Goal: Information Seeking & Learning: Learn about a topic

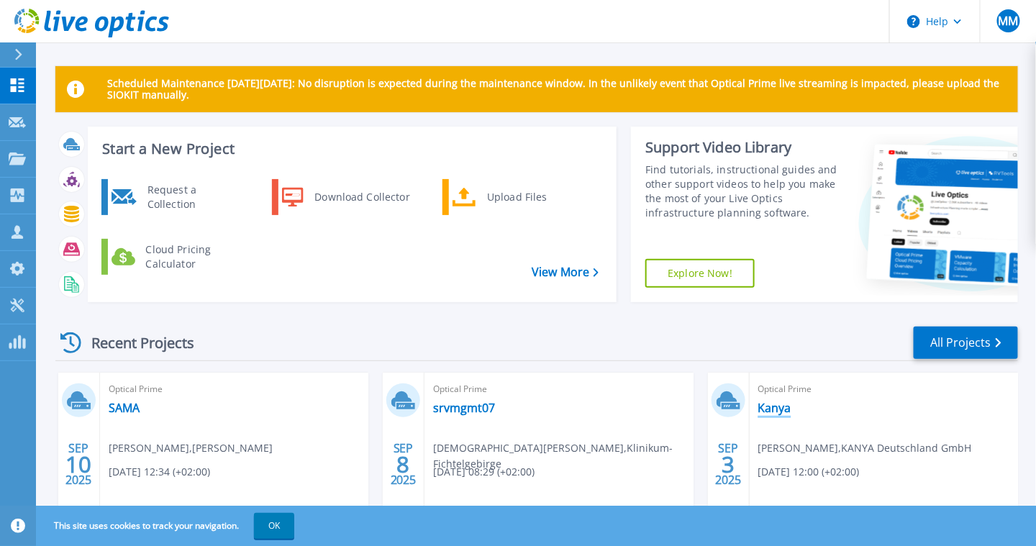
click at [776, 407] on link "Kanya" at bounding box center [774, 408] width 33 height 14
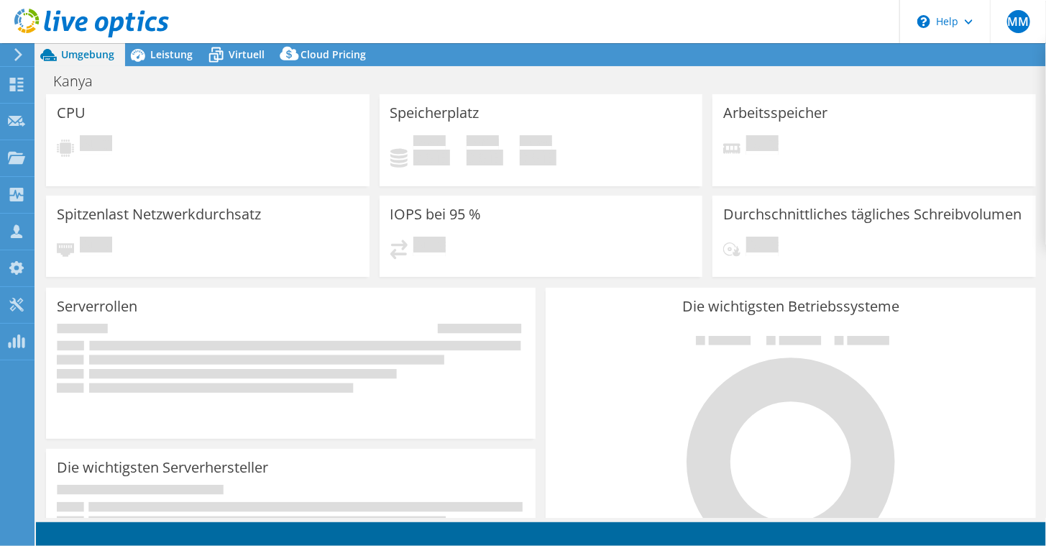
select select "EUFrankfurt"
select select "EUR"
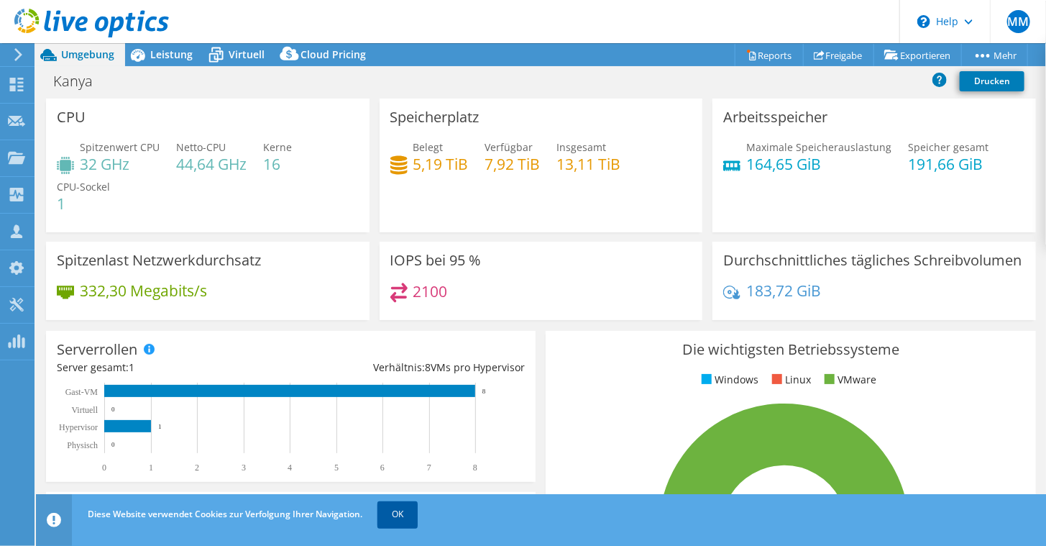
click at [418, 511] on link "OK" at bounding box center [398, 514] width 40 height 26
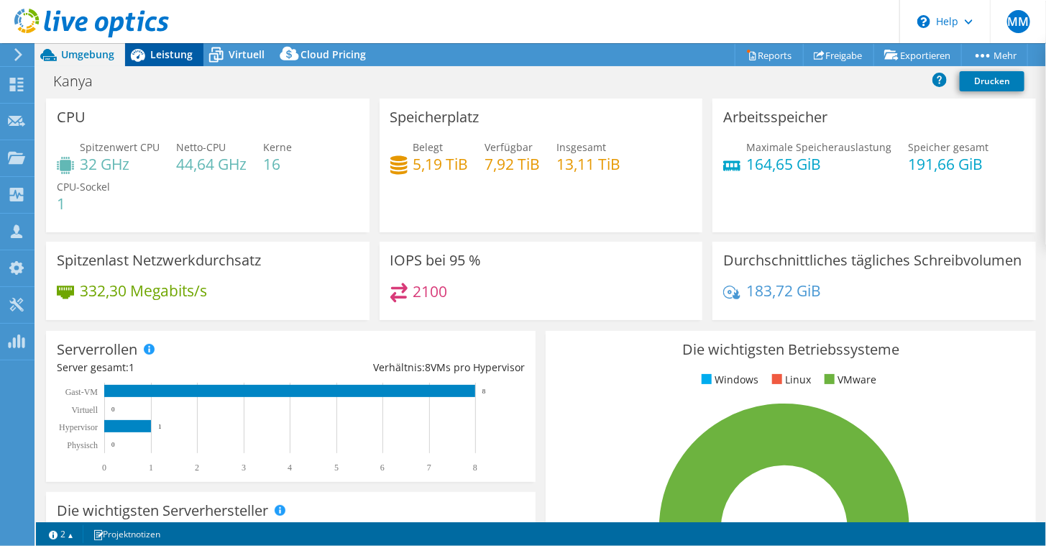
click at [163, 55] on span "Leistung" at bounding box center [171, 54] width 42 height 14
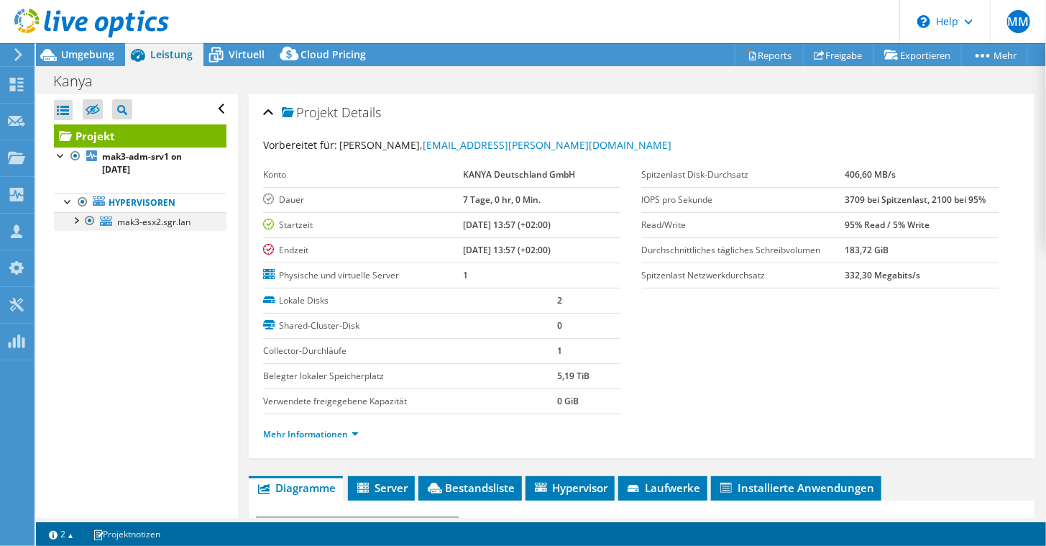
click at [76, 219] on div at bounding box center [75, 219] width 14 height 14
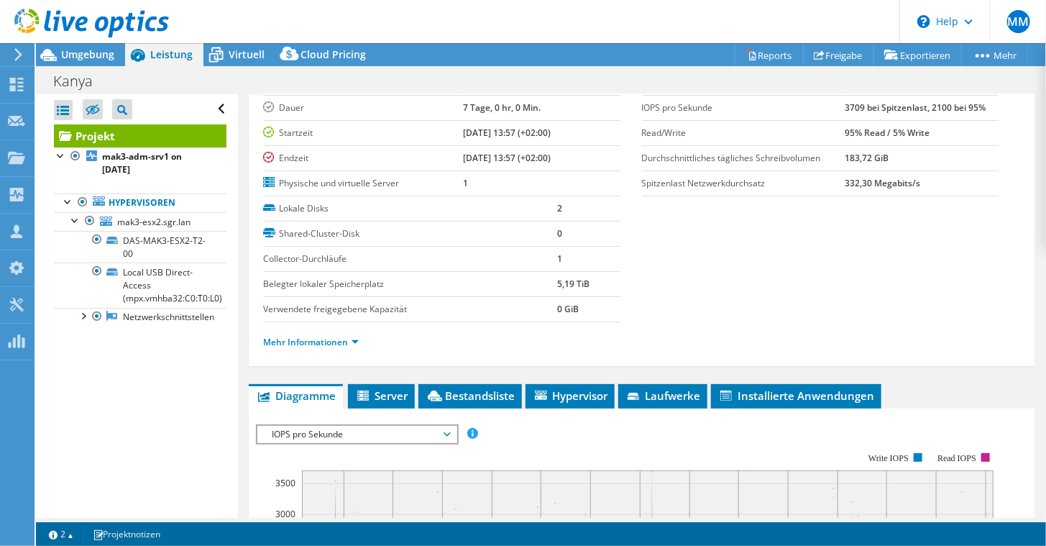
scroll to position [93, 0]
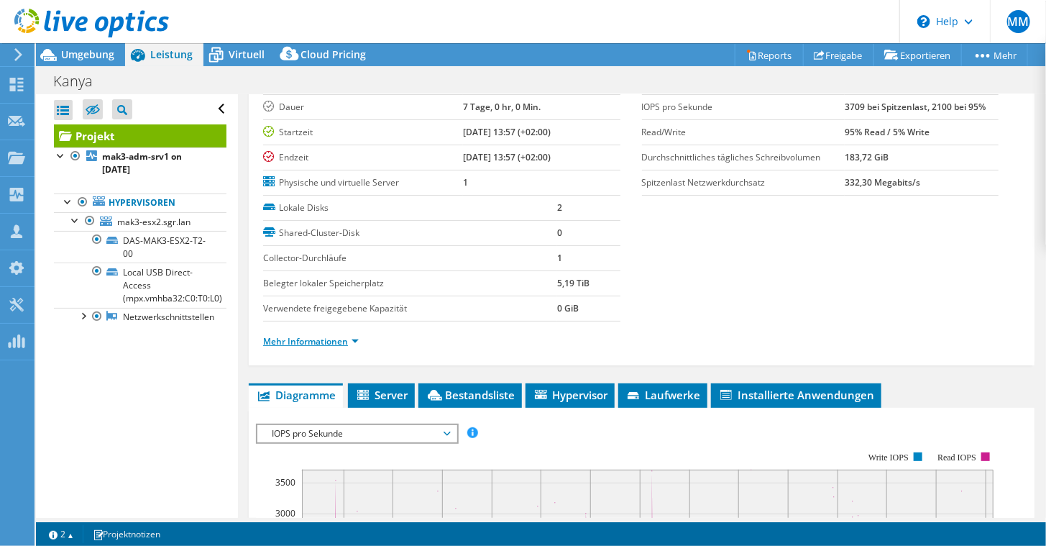
click at [352, 335] on link "Mehr Informationen" at bounding box center [311, 341] width 96 height 12
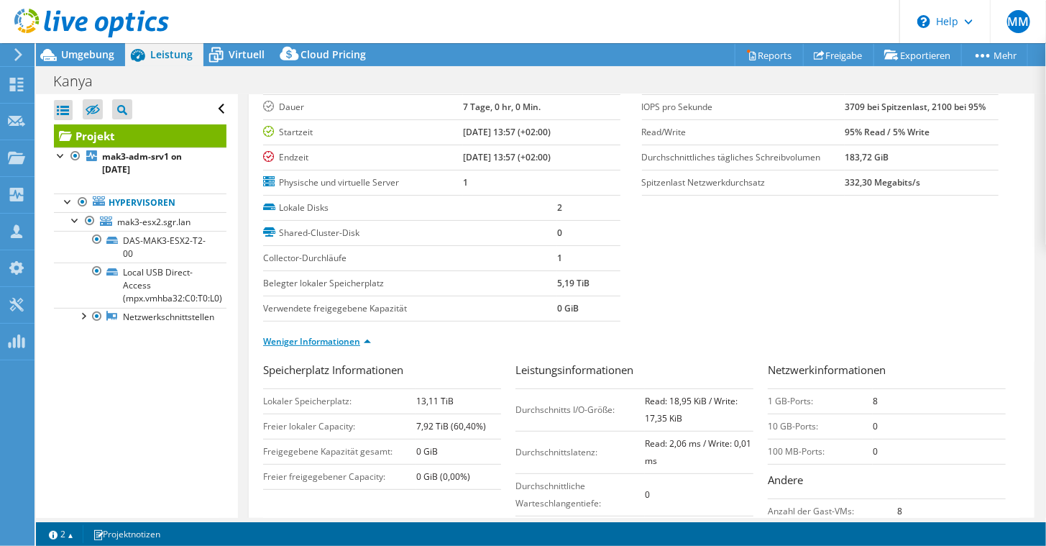
scroll to position [0, 0]
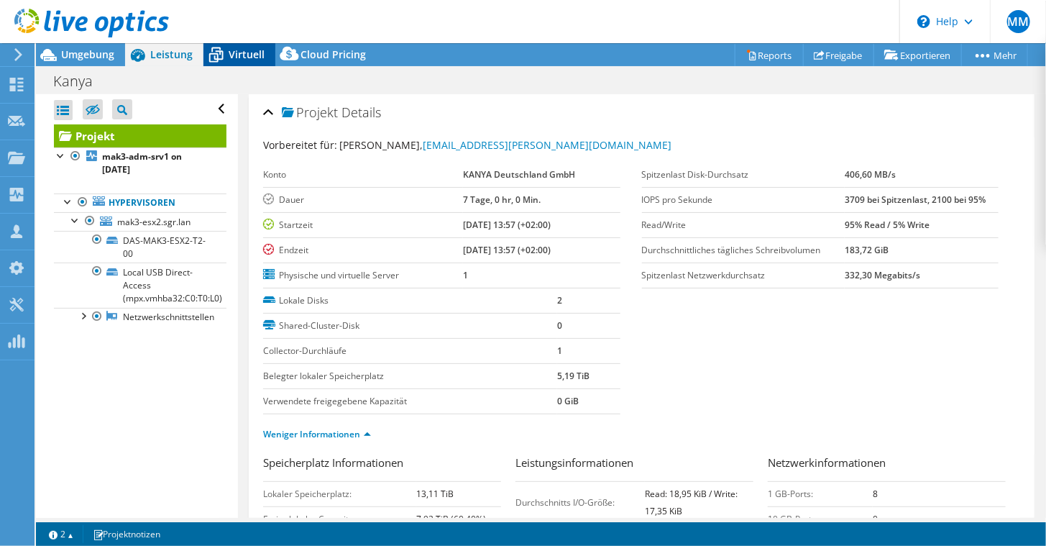
click at [239, 63] on div "Virtuell" at bounding box center [240, 54] width 72 height 23
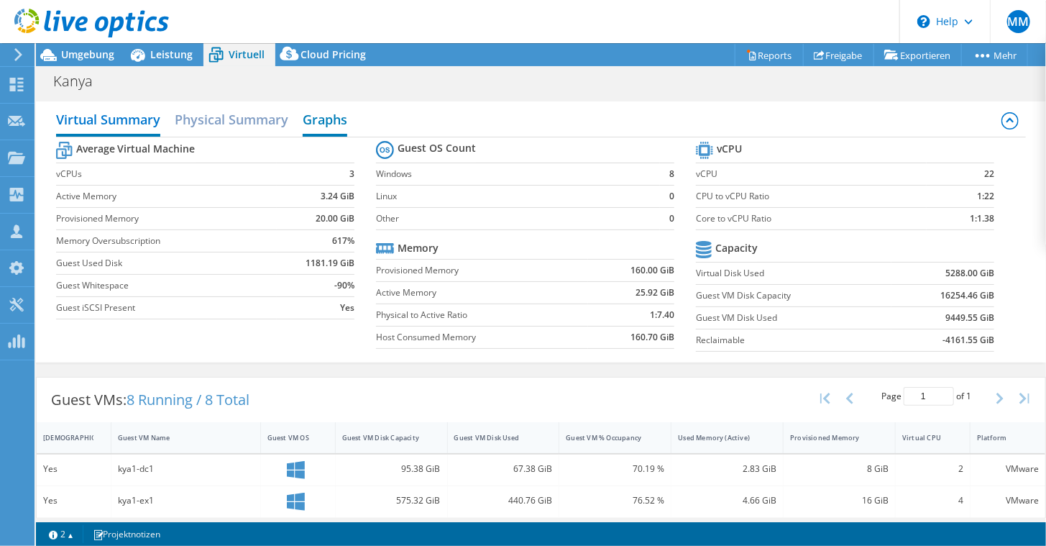
click at [320, 122] on h2 "Graphs" at bounding box center [325, 121] width 45 height 32
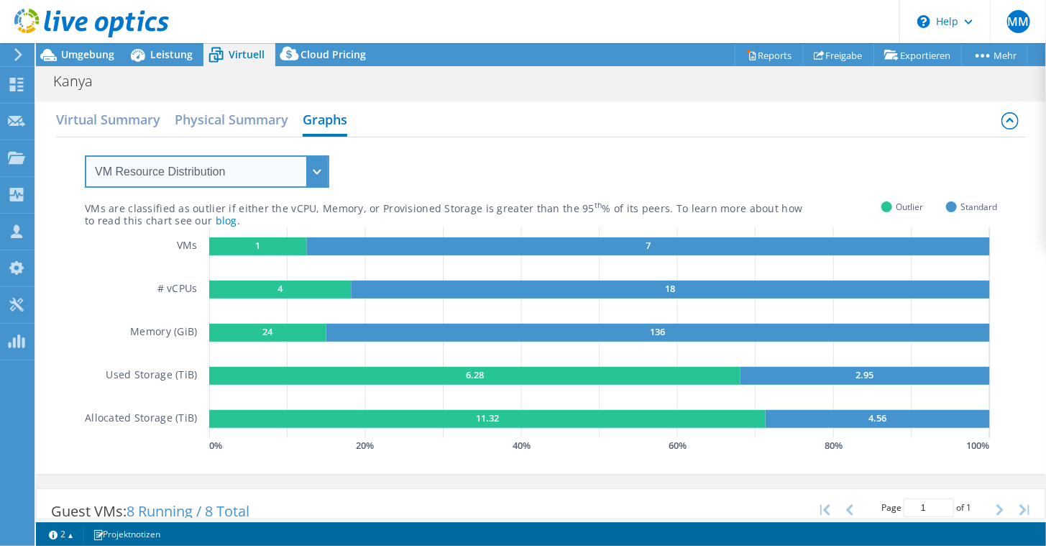
click at [315, 168] on select "VM Resource Distribution Provisioning Contrast Over Provisioning" at bounding box center [207, 171] width 245 height 32
select select "Over Provisioning"
click at [85, 155] on select "VM Resource Distribution Provisioning Contrast Over Provisioning" at bounding box center [207, 171] width 245 height 32
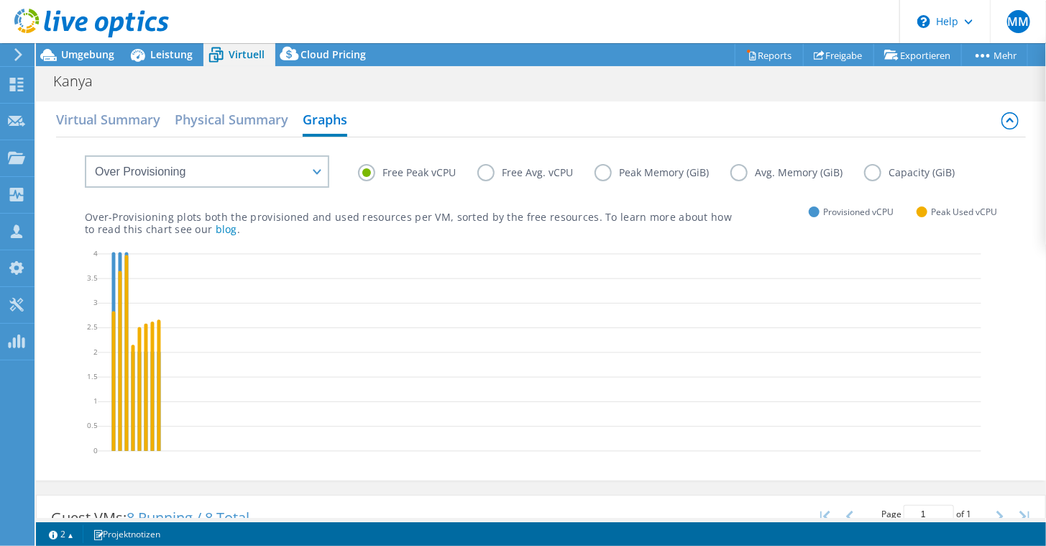
click at [480, 170] on label "Free Avg. vCPU" at bounding box center [536, 172] width 117 height 17
click at [0, 0] on input "Free Avg. vCPU" at bounding box center [0, 0] width 0 height 0
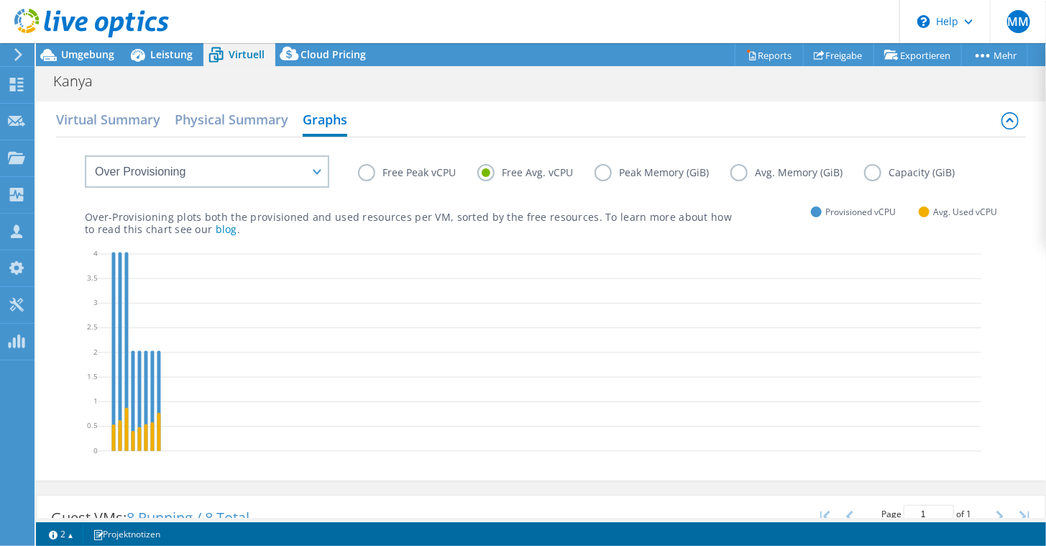
click at [601, 172] on label "Peak Memory (GiB)" at bounding box center [663, 172] width 136 height 17
click at [0, 0] on input "Peak Memory (GiB)" at bounding box center [0, 0] width 0 height 0
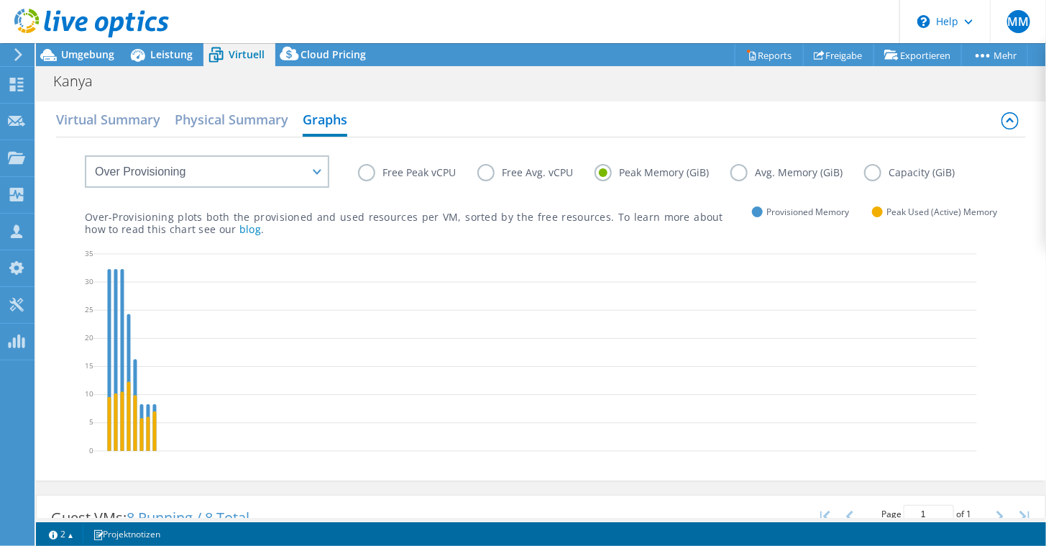
click at [728, 179] on label "Peak Memory (GiB)" at bounding box center [663, 172] width 136 height 17
click at [0, 0] on input "Peak Memory (GiB)" at bounding box center [0, 0] width 0 height 0
click at [743, 175] on label "Avg. Memory (GiB)" at bounding box center [798, 172] width 134 height 17
click at [0, 0] on input "Avg. Memory (GiB)" at bounding box center [0, 0] width 0 height 0
click at [608, 170] on label "Peak Memory (GiB)" at bounding box center [663, 172] width 136 height 17
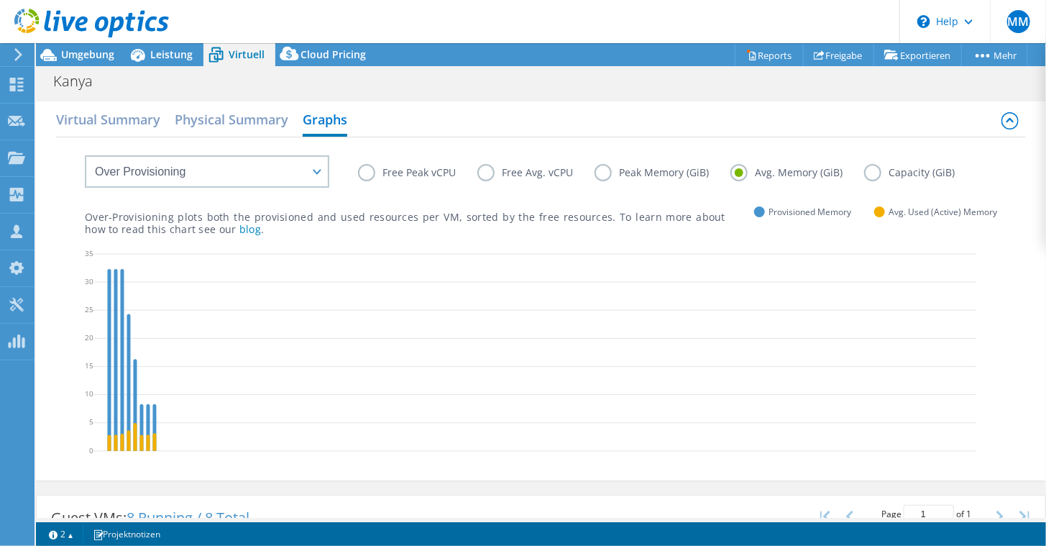
click at [0, 0] on input "Peak Memory (GiB)" at bounding box center [0, 0] width 0 height 0
click at [161, 50] on span "Leistung" at bounding box center [171, 54] width 42 height 14
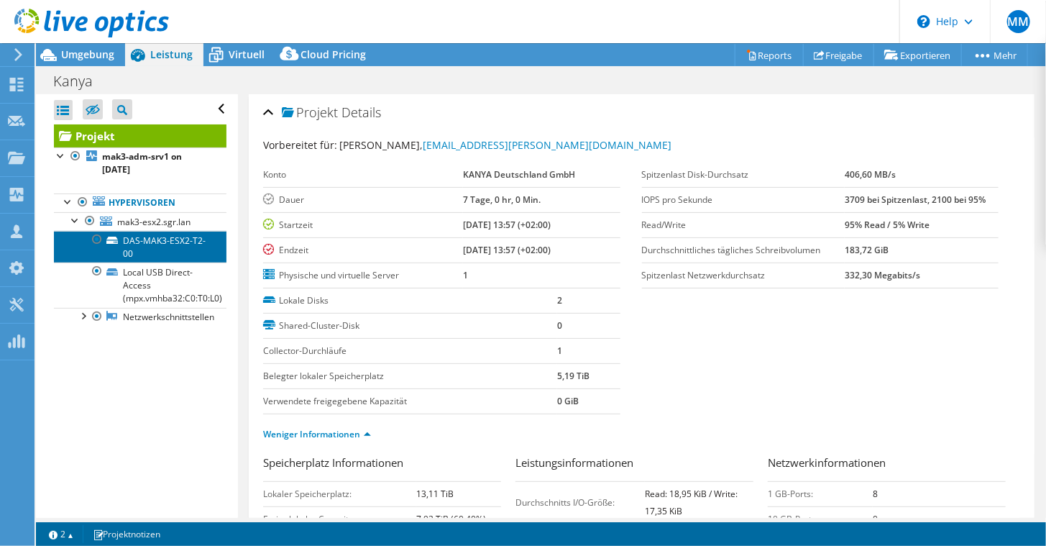
click at [159, 241] on link "DAS-MAK3-ESX2-T2-00" at bounding box center [140, 247] width 173 height 32
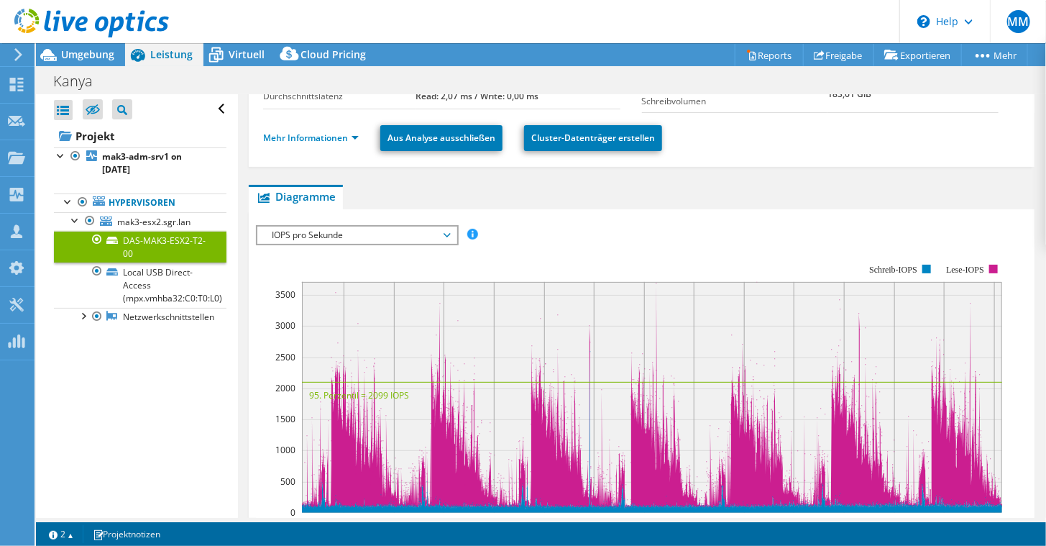
scroll to position [160, 0]
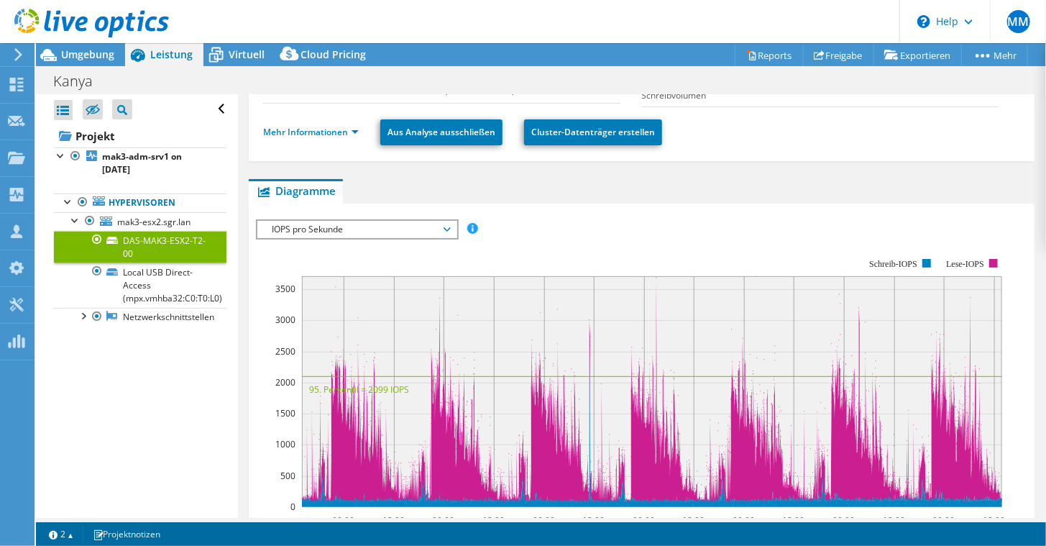
click at [450, 221] on span "IOPS pro Sekunde" at bounding box center [356, 229] width 199 height 17
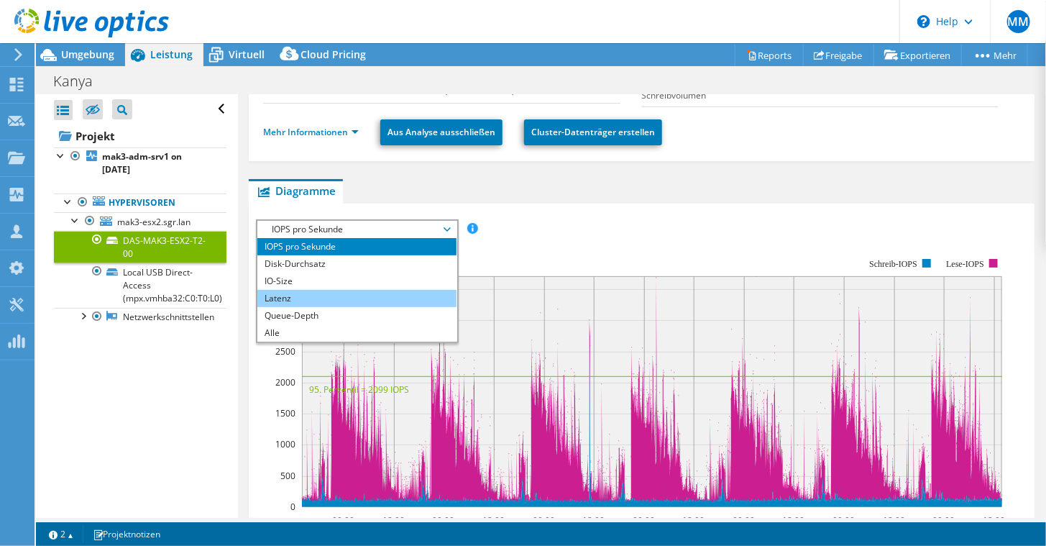
click at [363, 293] on li "Latenz" at bounding box center [356, 298] width 199 height 17
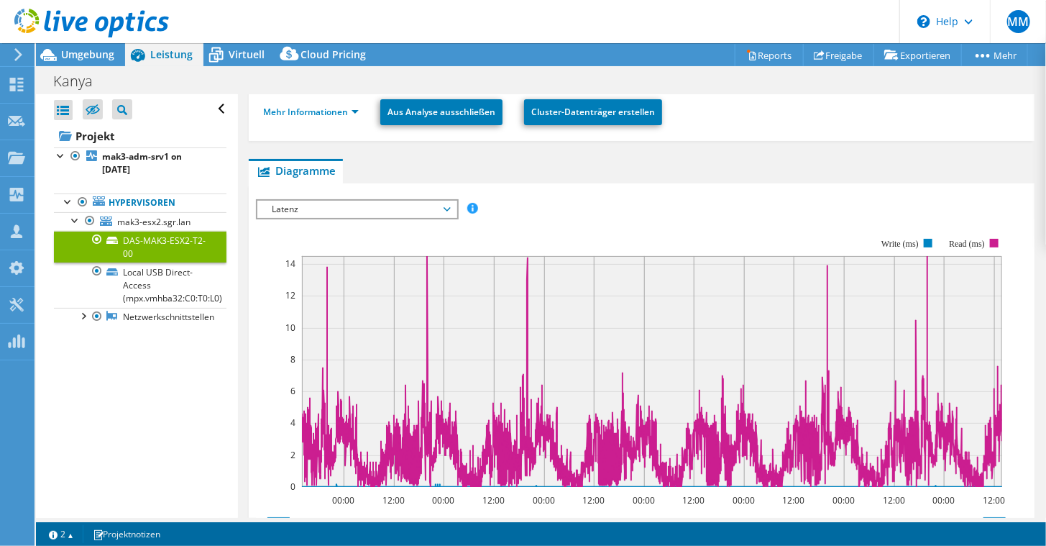
scroll to position [180, 0]
click at [450, 201] on span "Latenz" at bounding box center [356, 209] width 199 height 17
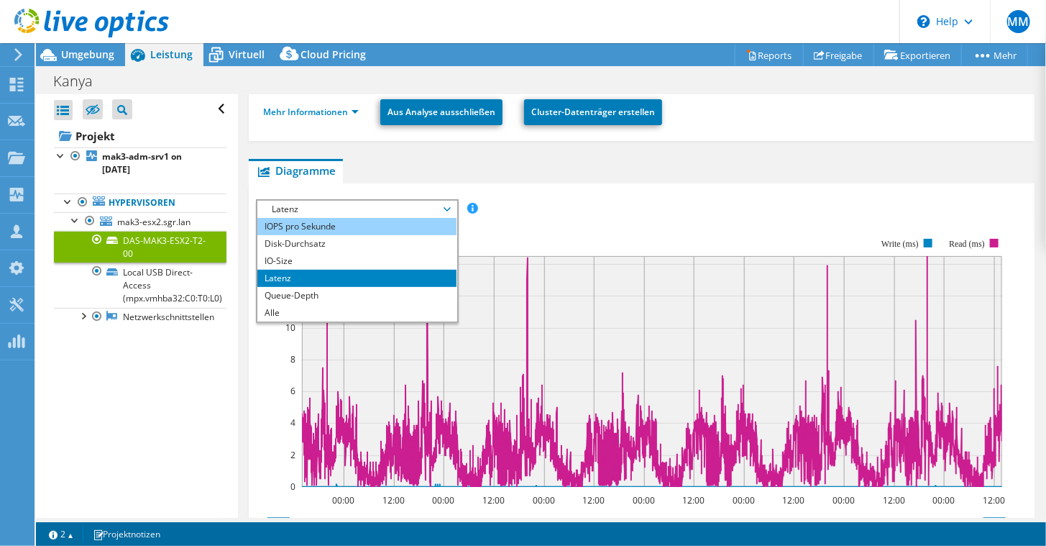
click at [371, 219] on li "IOPS pro Sekunde" at bounding box center [356, 226] width 199 height 17
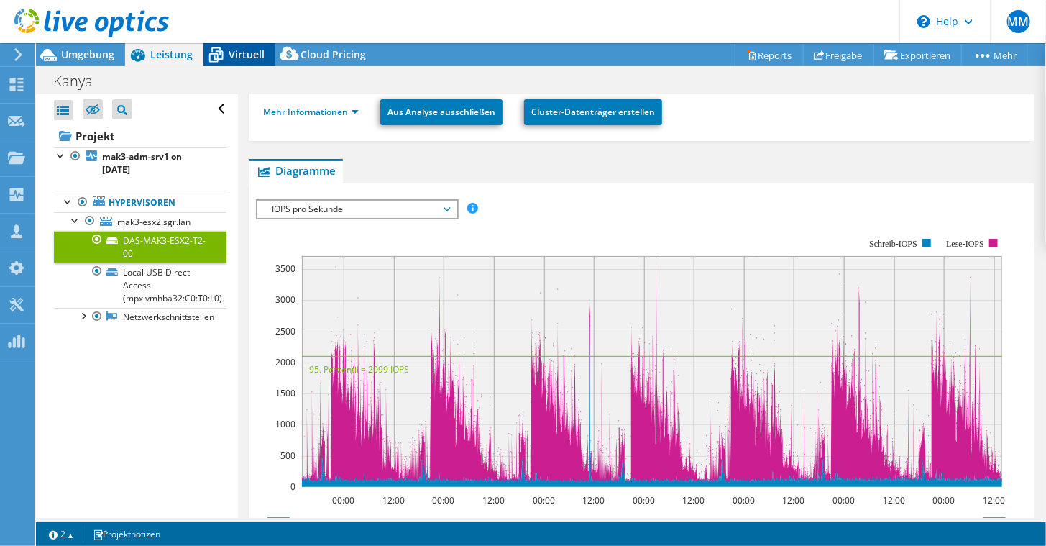
click at [225, 53] on icon at bounding box center [216, 54] width 25 height 25
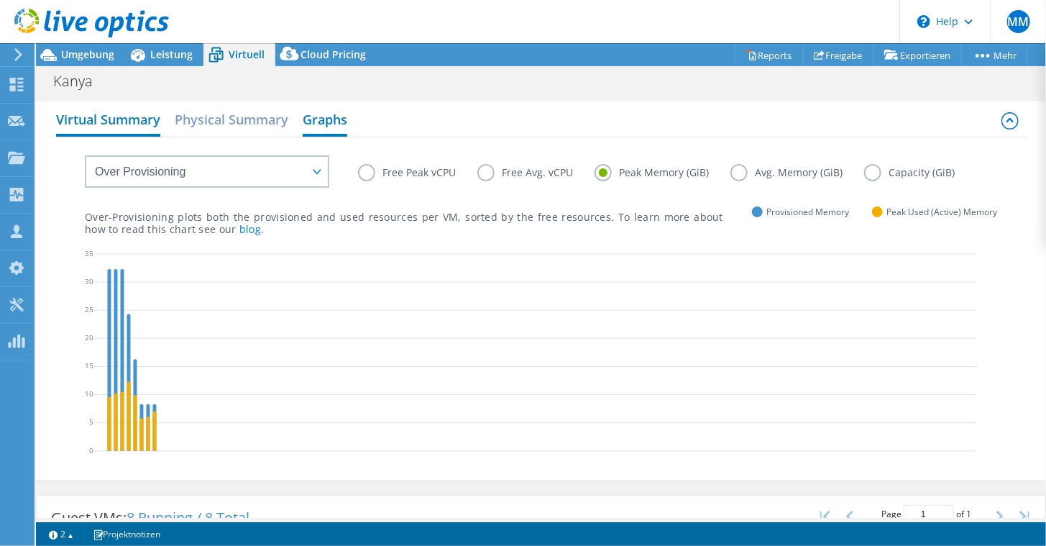
click at [121, 114] on h2 "Virtual Summary" at bounding box center [108, 121] width 104 height 32
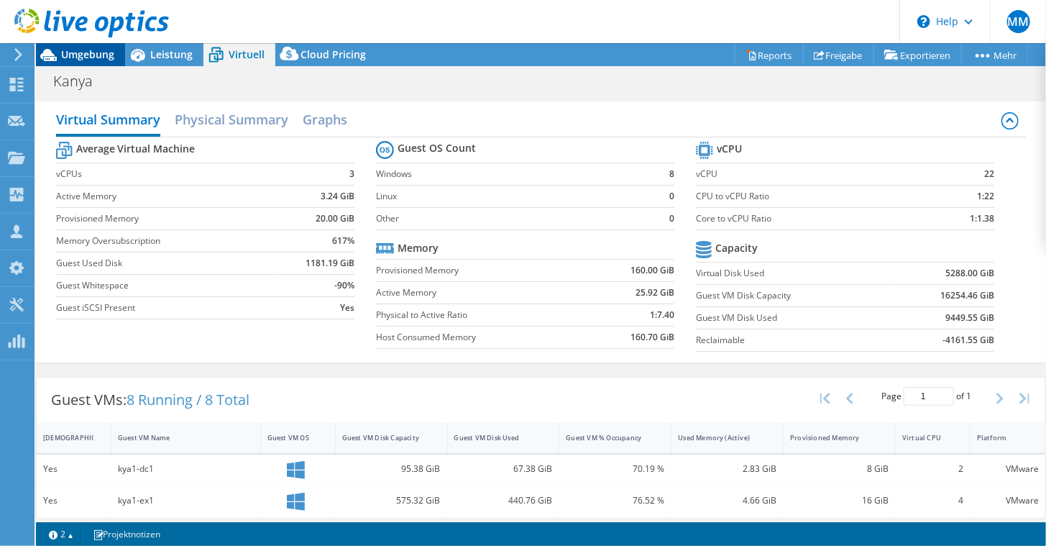
click at [98, 60] on span "Umgebung" at bounding box center [87, 54] width 53 height 14
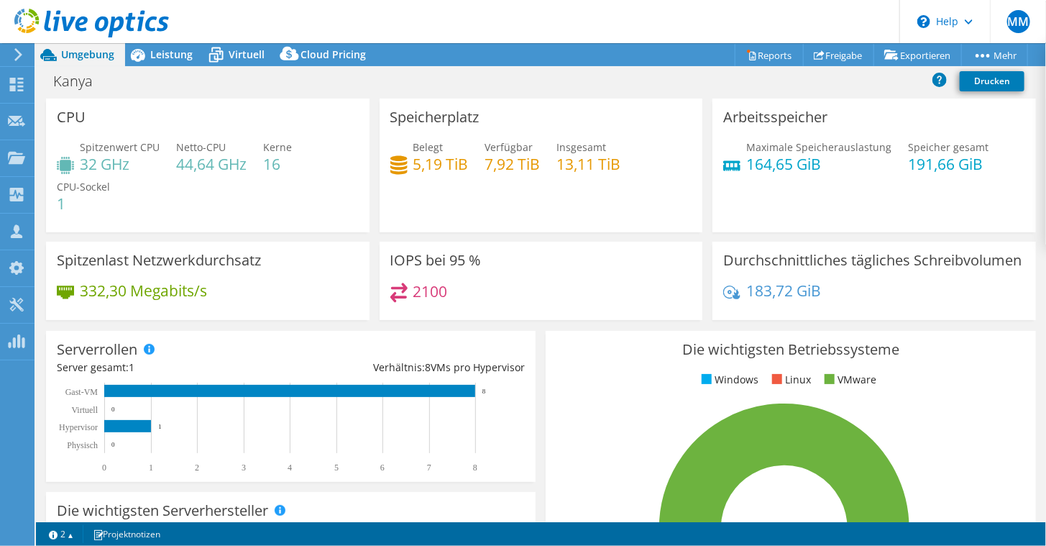
click at [181, 17] on header "MM Vertriebspartner Martin Maisner [EMAIL_ADDRESS][PERSON_NAME][MEDICAL_DATA][D…" at bounding box center [523, 21] width 1046 height 43
click at [181, 50] on span "Leistung" at bounding box center [171, 54] width 42 height 14
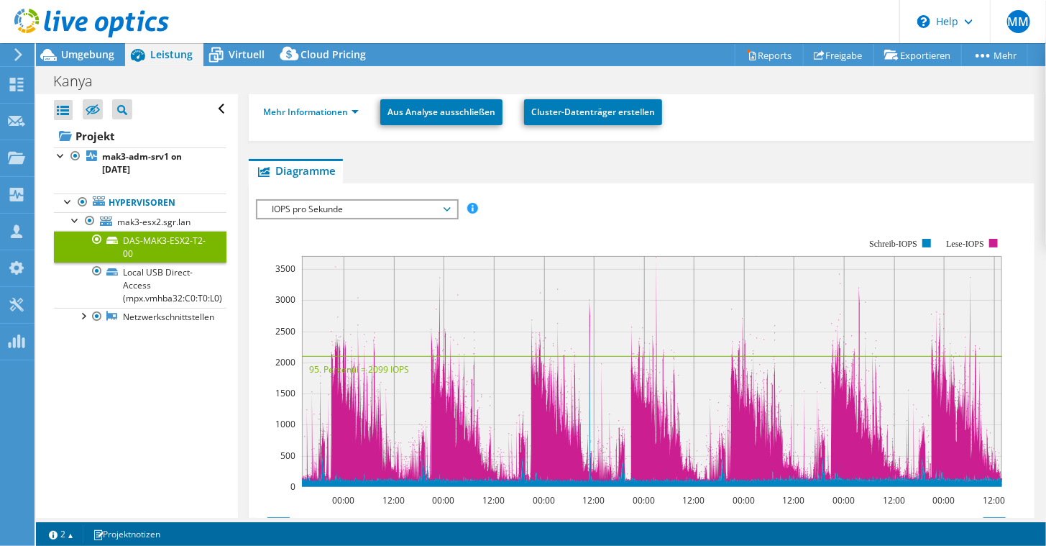
click at [447, 205] on span "IOPS pro Sekunde" at bounding box center [357, 209] width 185 height 17
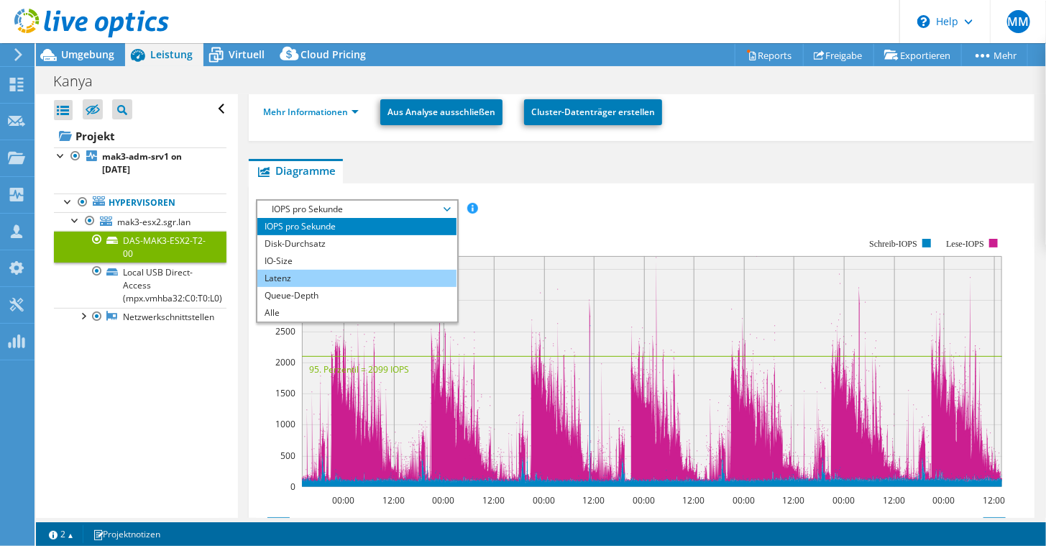
click at [324, 273] on li "Latenz" at bounding box center [356, 278] width 199 height 17
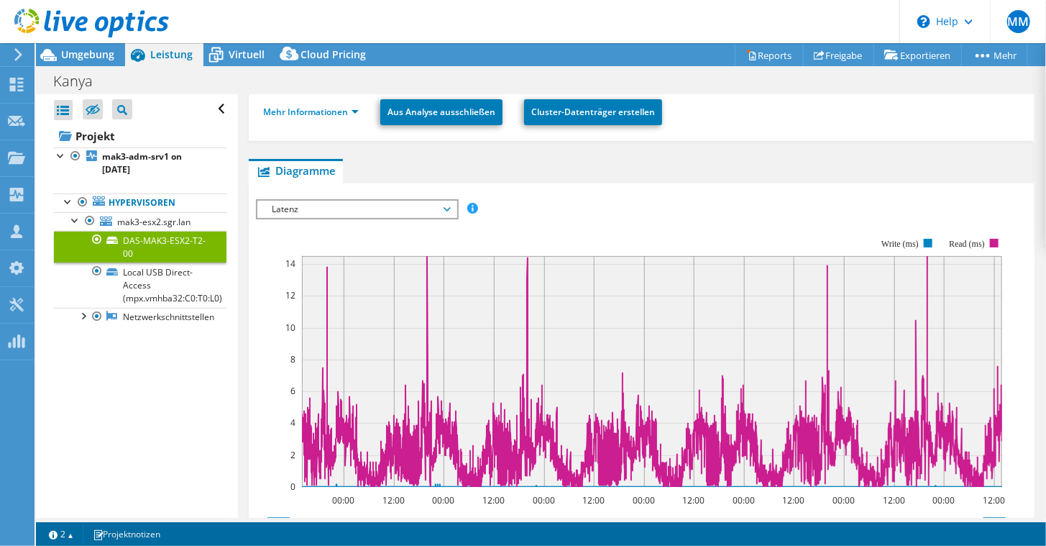
click at [447, 204] on span "Latenz" at bounding box center [357, 209] width 185 height 17
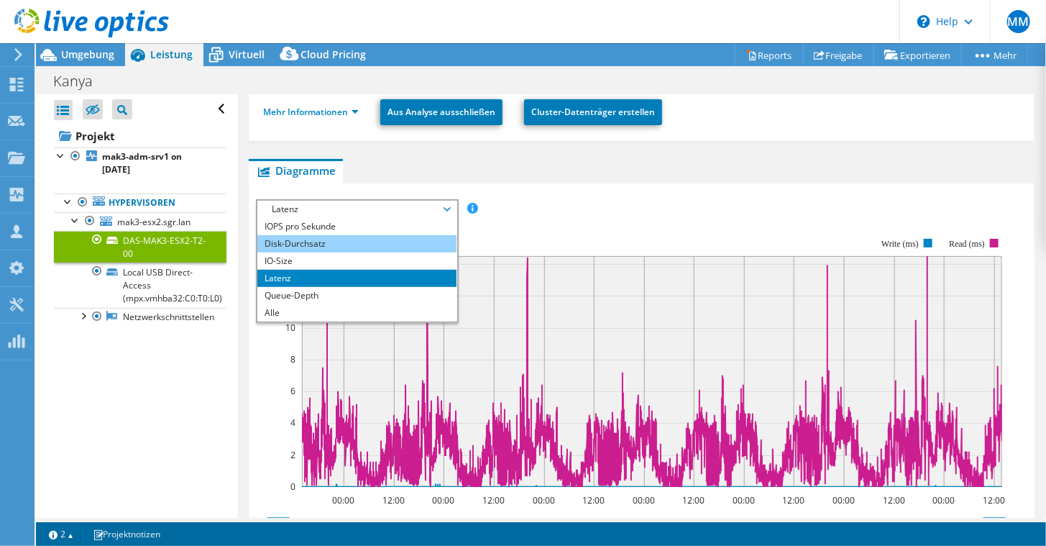
click at [387, 236] on li "Disk-Durchsatz" at bounding box center [356, 243] width 199 height 17
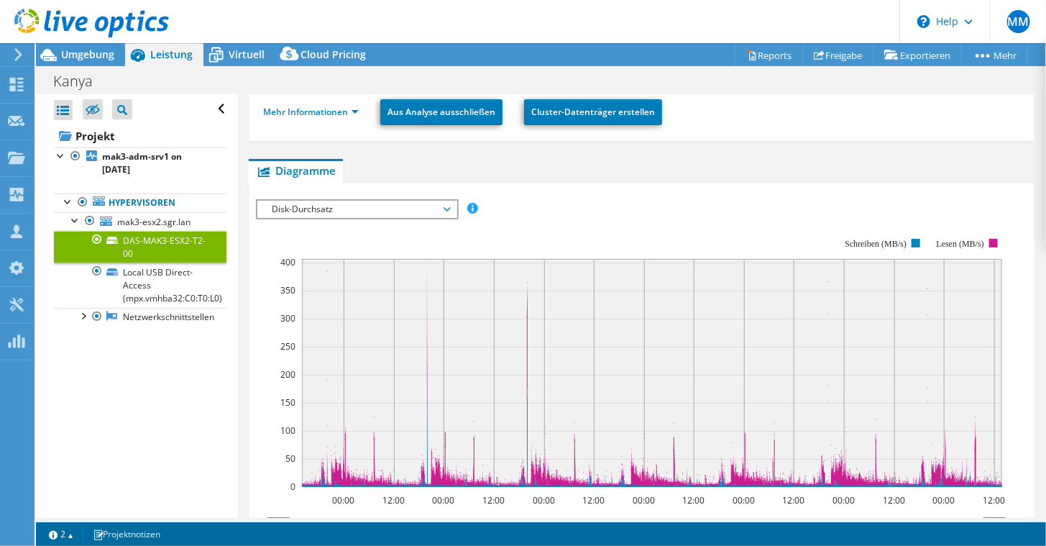
scroll to position [188, 0]
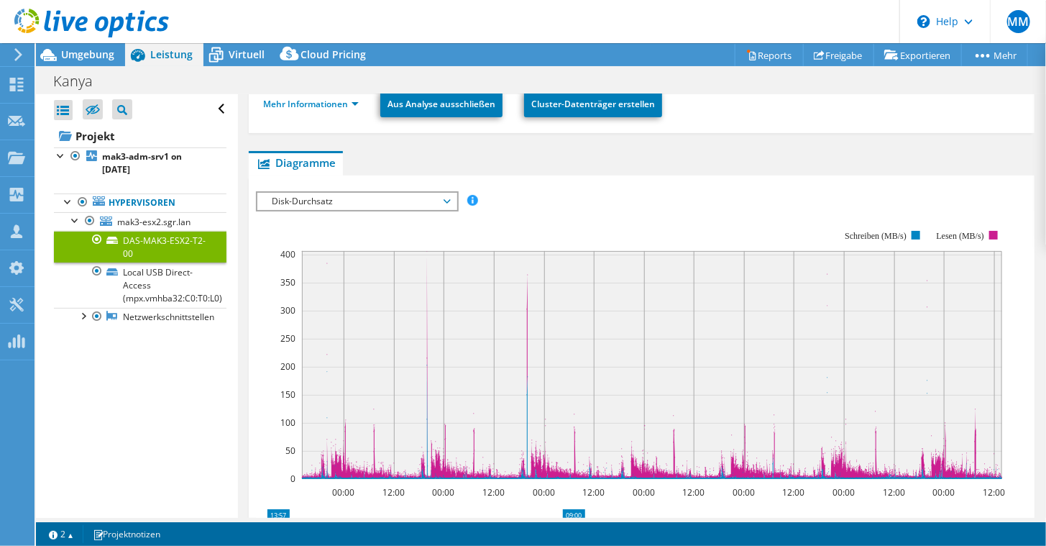
drag, startPoint x: 995, startPoint y: 513, endPoint x: 545, endPoint y: 513, distance: 450.2
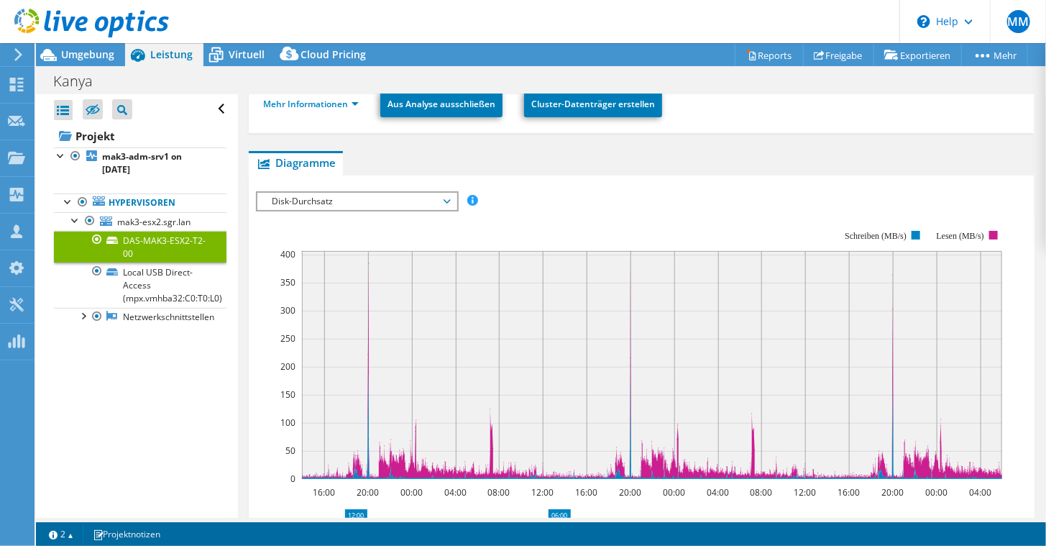
drag, startPoint x: 278, startPoint y: 512, endPoint x: 377, endPoint y: 496, distance: 100.5
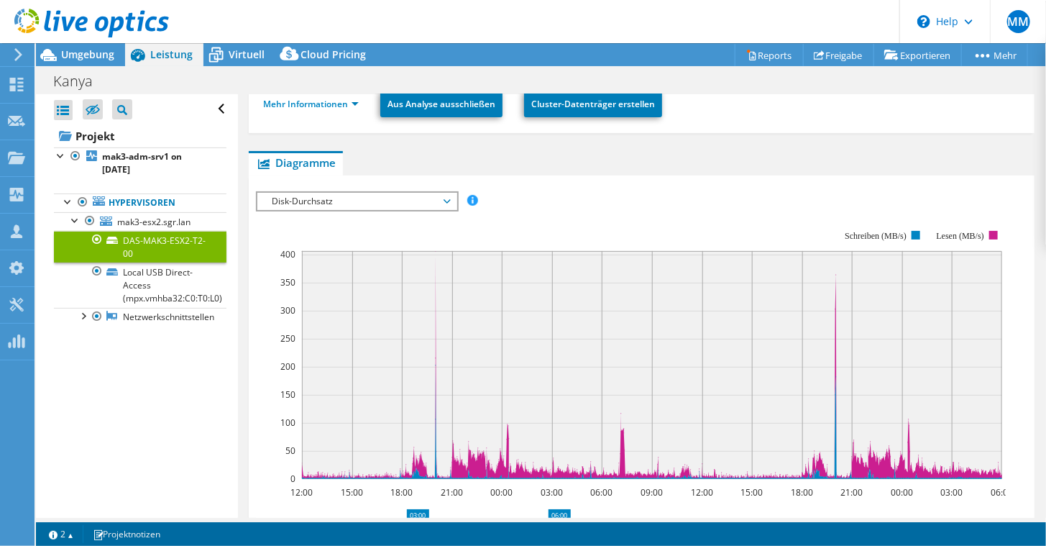
drag, startPoint x: 355, startPoint y: 509, endPoint x: 419, endPoint y: 504, distance: 64.2
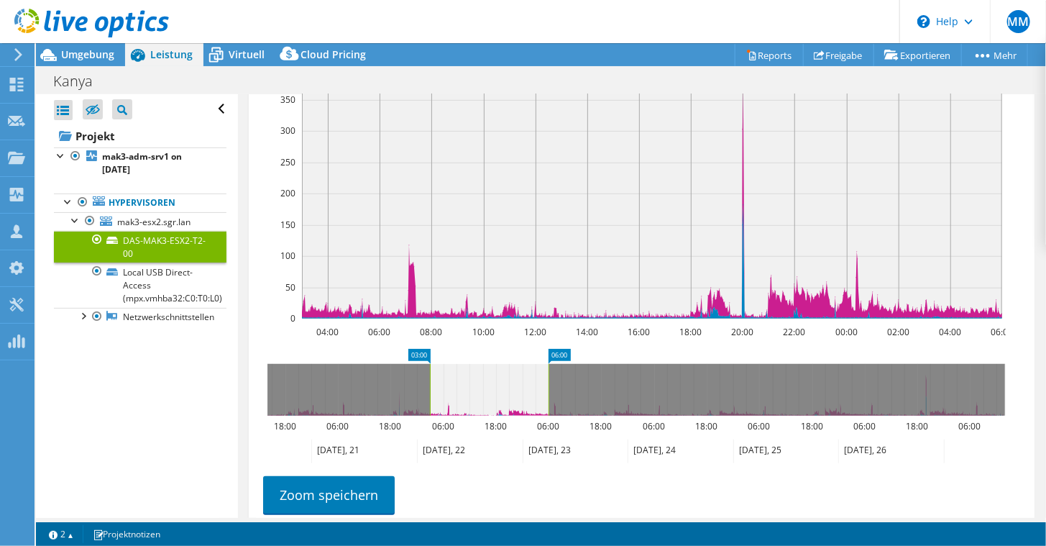
scroll to position [350, 0]
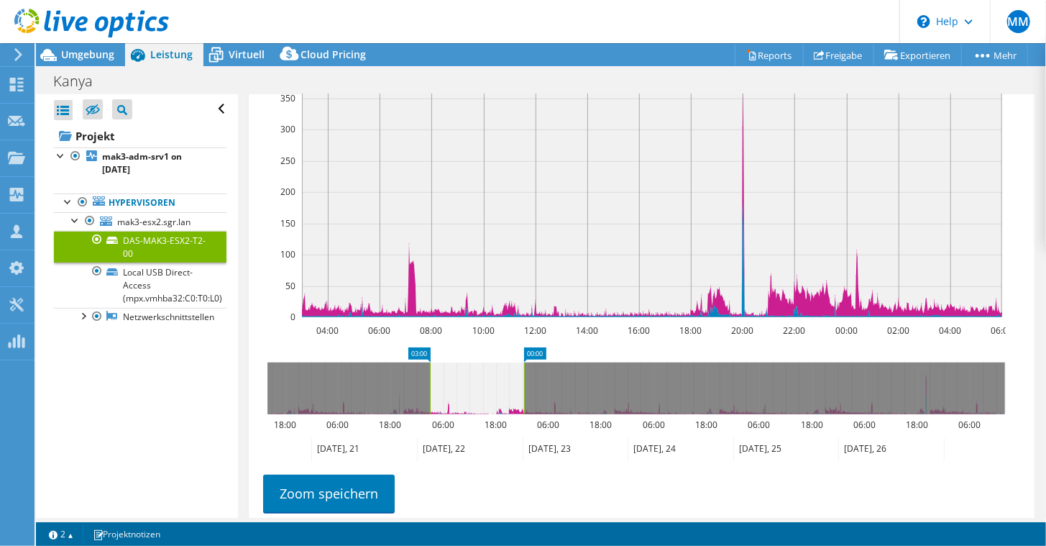
drag, startPoint x: 561, startPoint y: 350, endPoint x: 537, endPoint y: 372, distance: 32.6
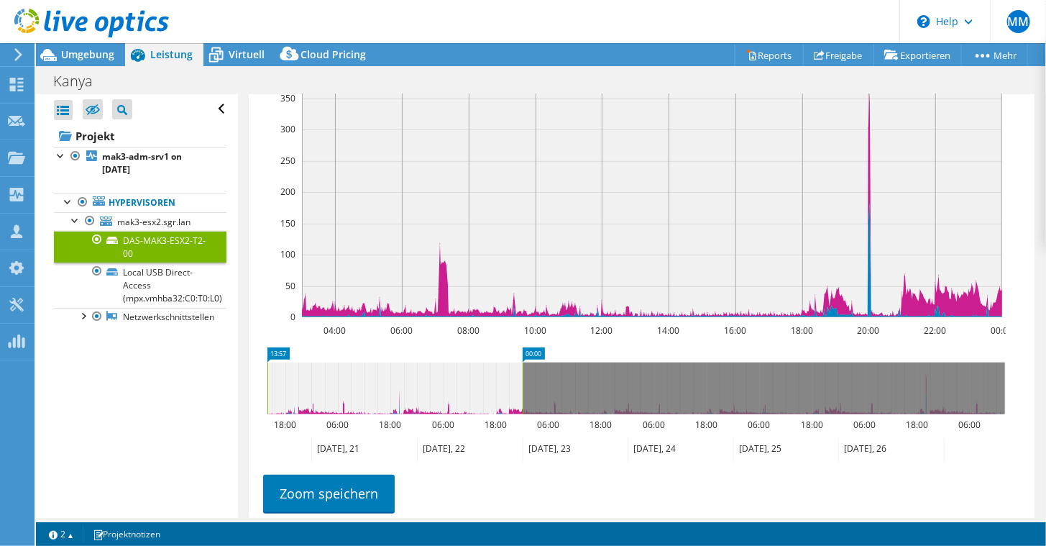
drag, startPoint x: 419, startPoint y: 345, endPoint x: 250, endPoint y: 350, distance: 169.1
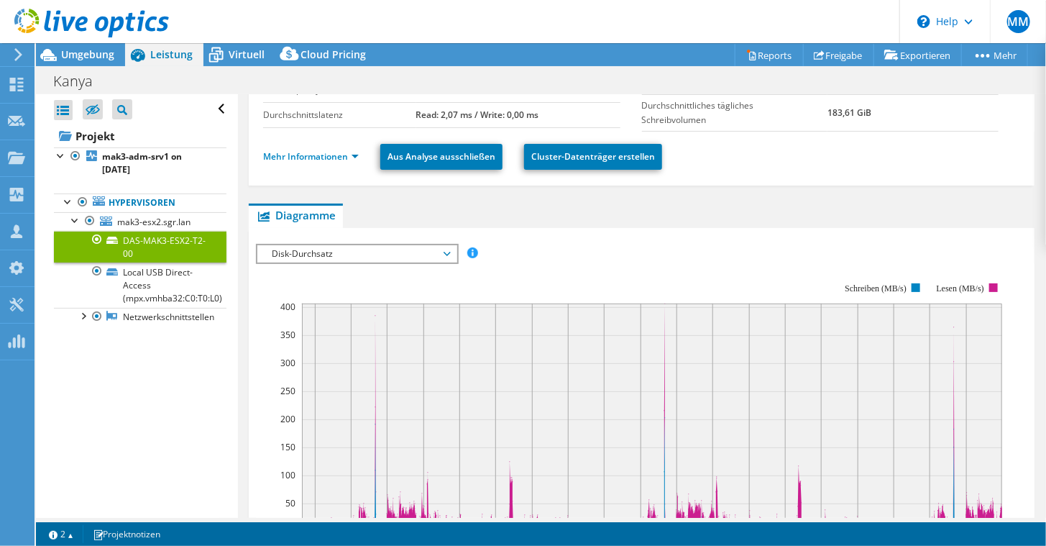
scroll to position [124, 0]
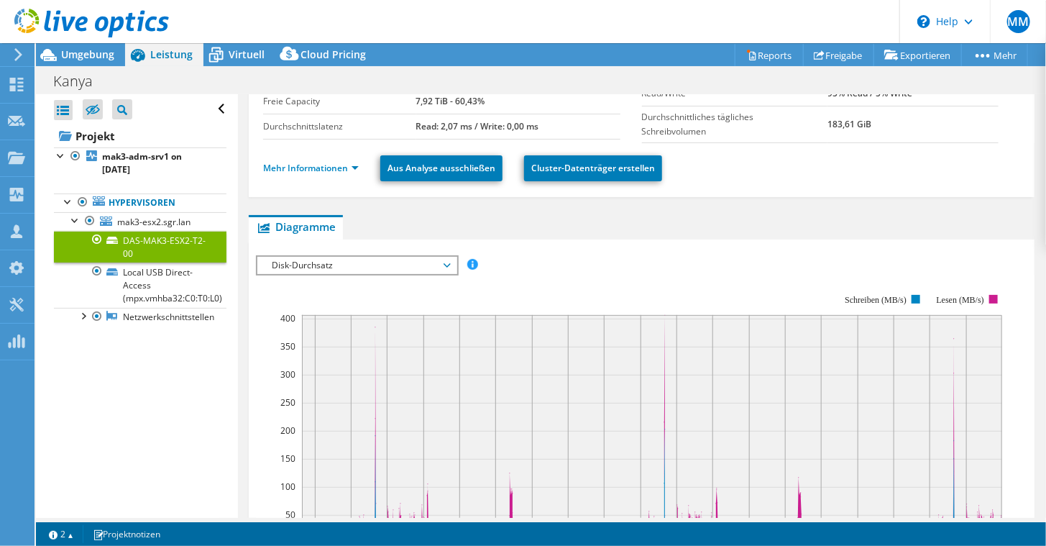
click at [449, 257] on span "Disk-Durchsatz" at bounding box center [356, 265] width 199 height 17
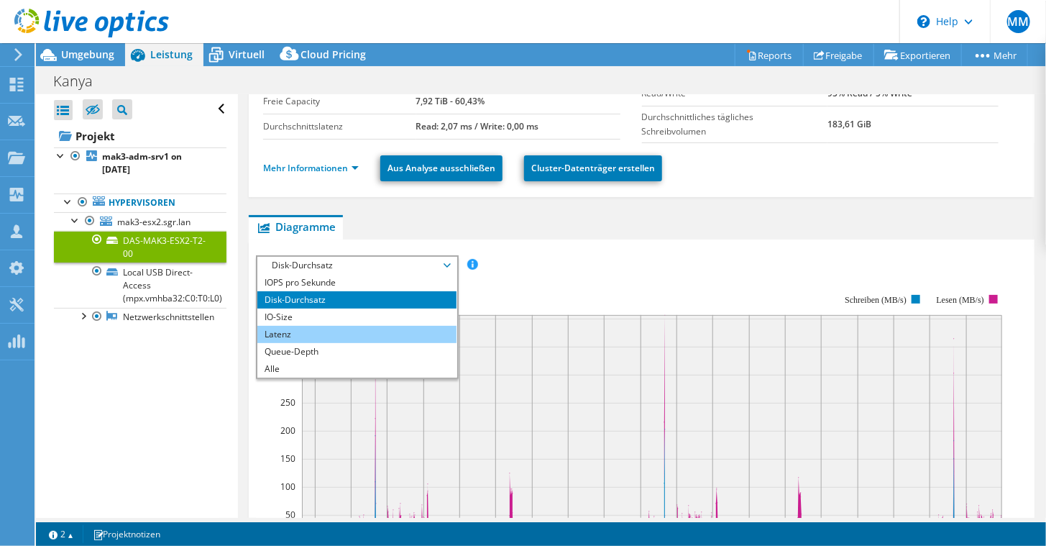
click at [289, 328] on li "Latenz" at bounding box center [356, 334] width 199 height 17
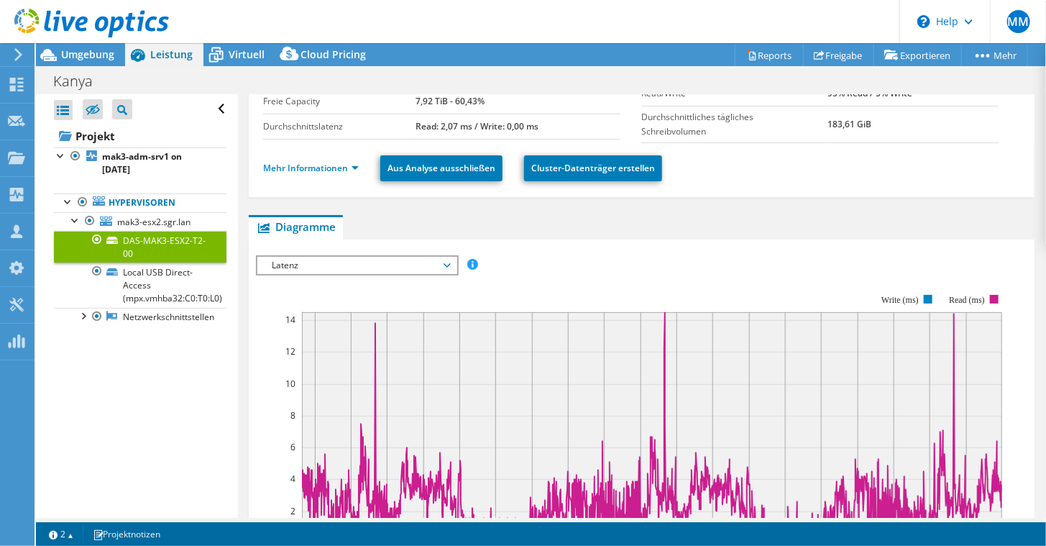
scroll to position [263, 0]
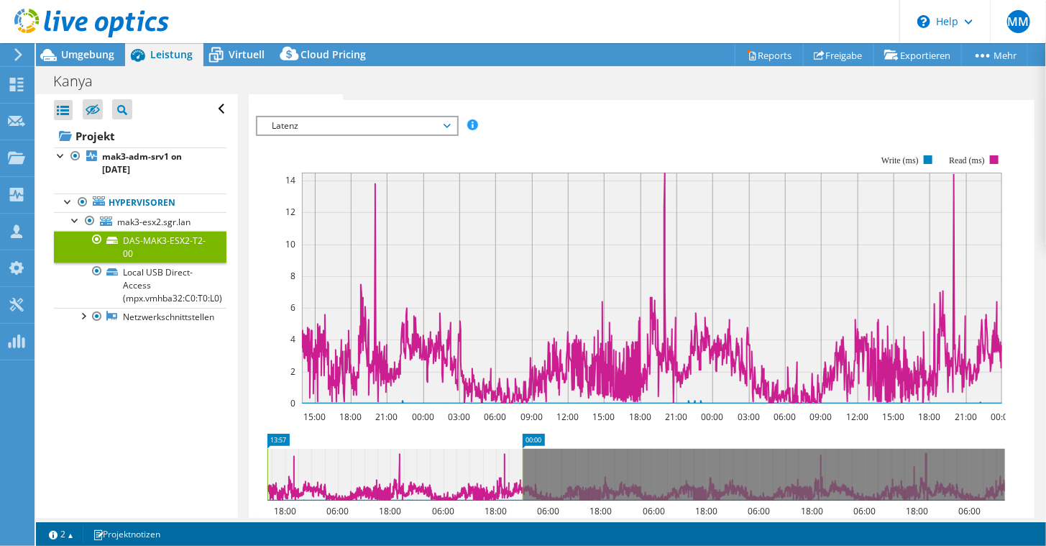
click at [86, 47] on div at bounding box center [84, 24] width 169 height 48
click at [89, 50] on span "Umgebung" at bounding box center [87, 54] width 53 height 14
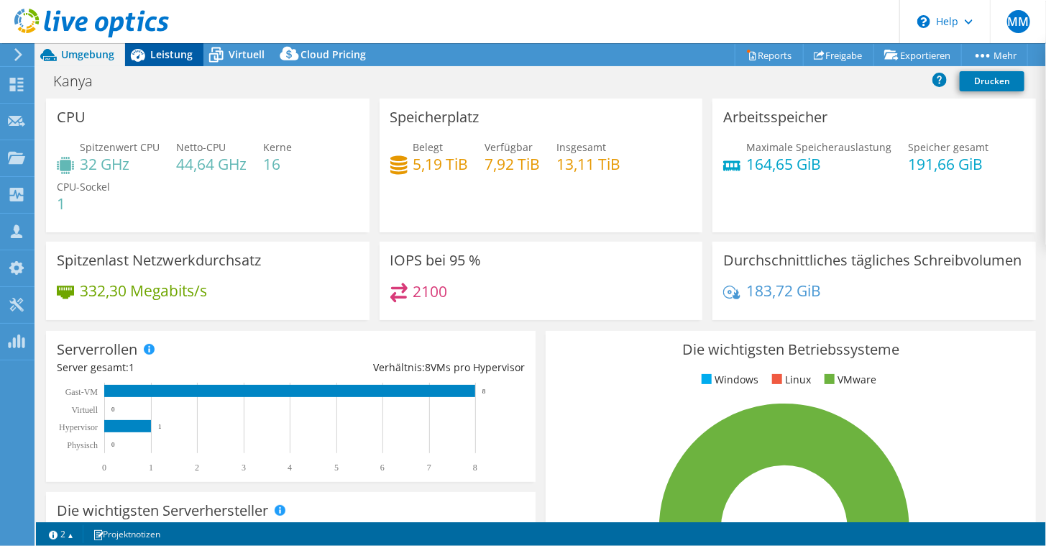
click at [191, 53] on span "Leistung" at bounding box center [171, 54] width 42 height 14
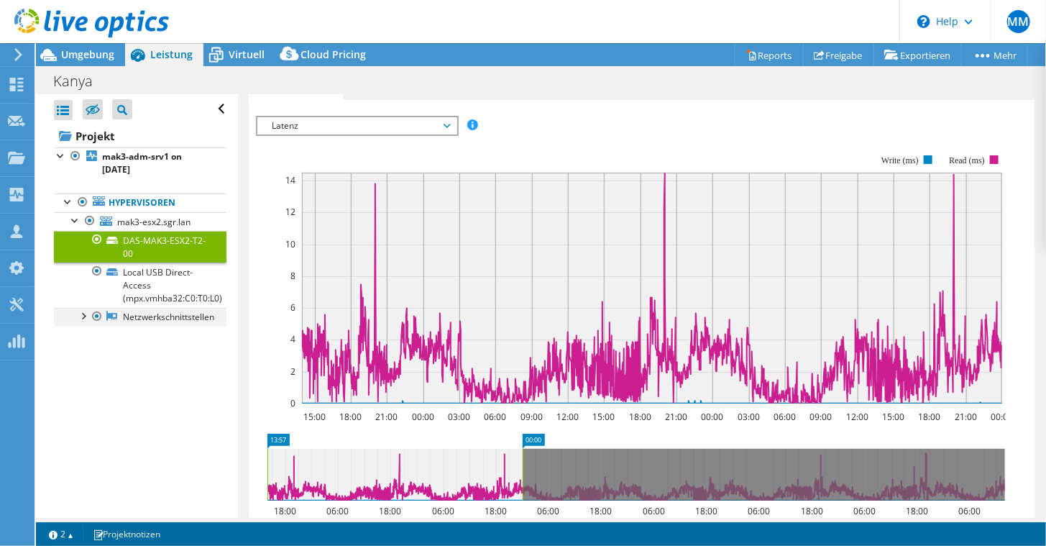
click at [82, 314] on div at bounding box center [83, 315] width 14 height 14
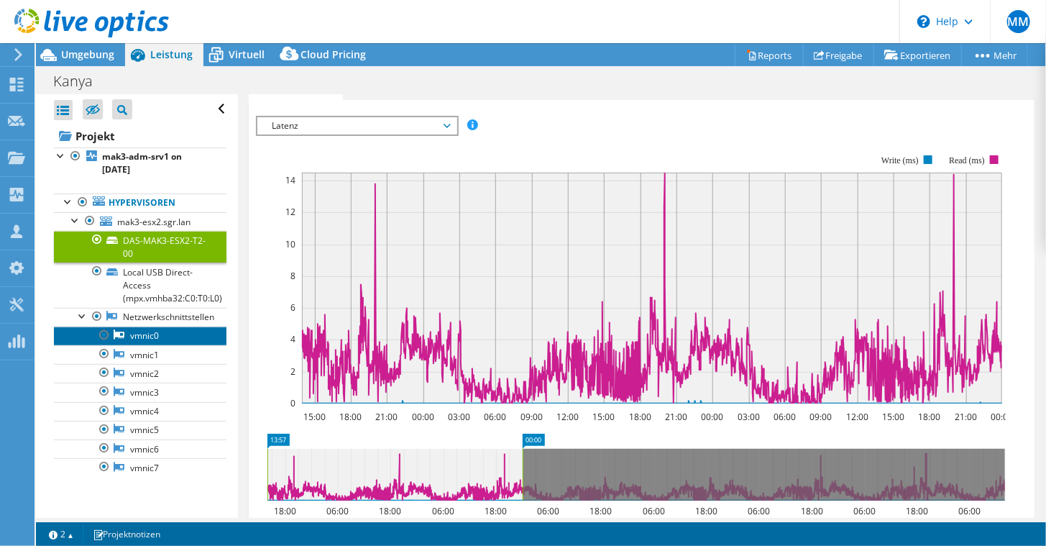
click at [158, 329] on link "vmnic0" at bounding box center [140, 336] width 173 height 19
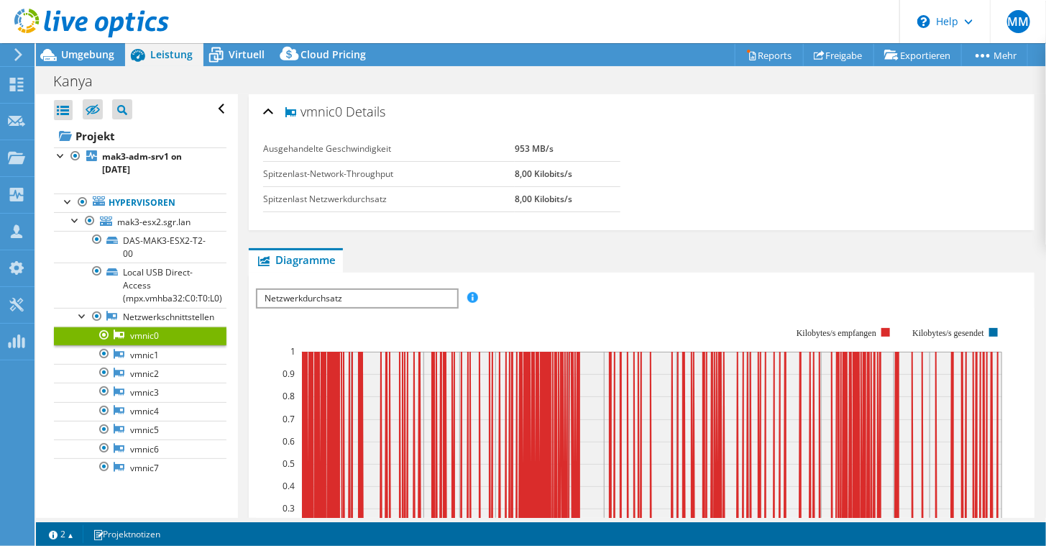
scroll to position [134, 0]
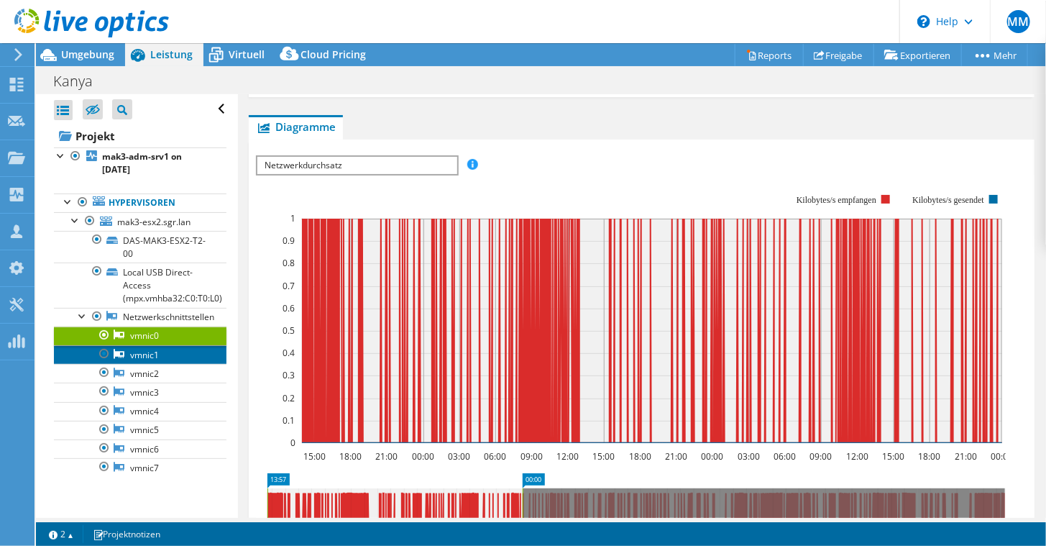
click at [156, 360] on link "vmnic1" at bounding box center [140, 354] width 173 height 19
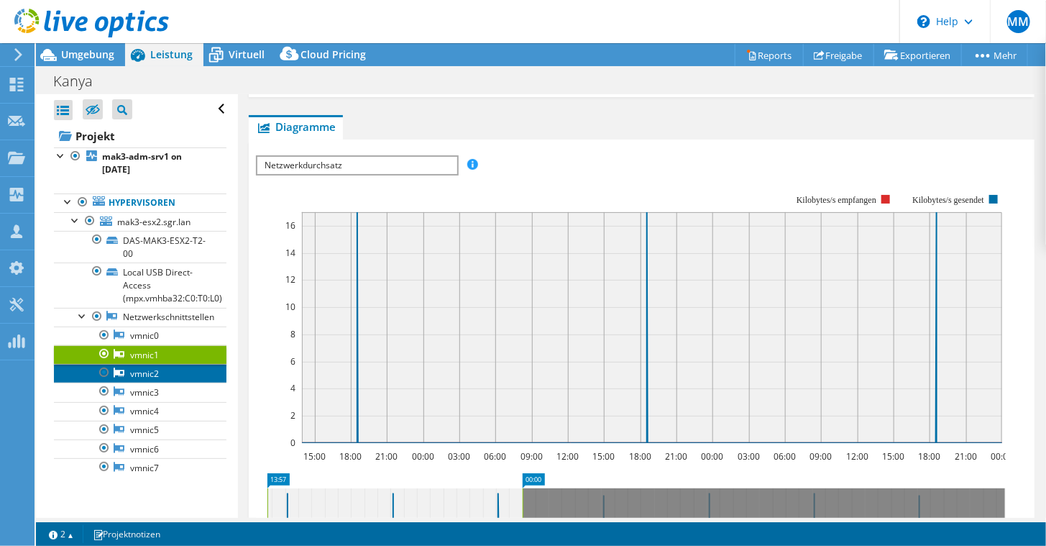
click at [152, 366] on link "vmnic2" at bounding box center [140, 373] width 173 height 19
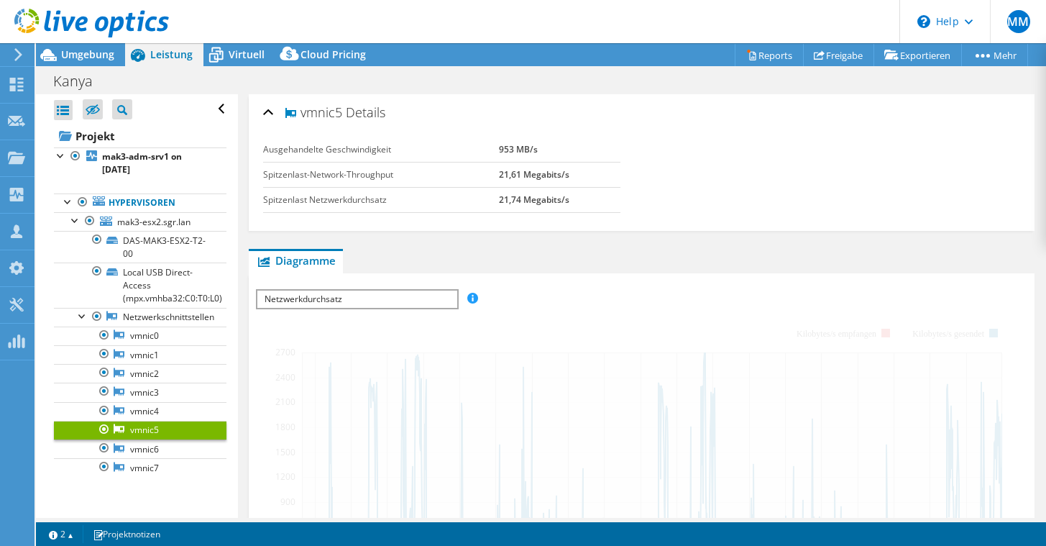
select select "EUFrankfurt"
select select "EUR"
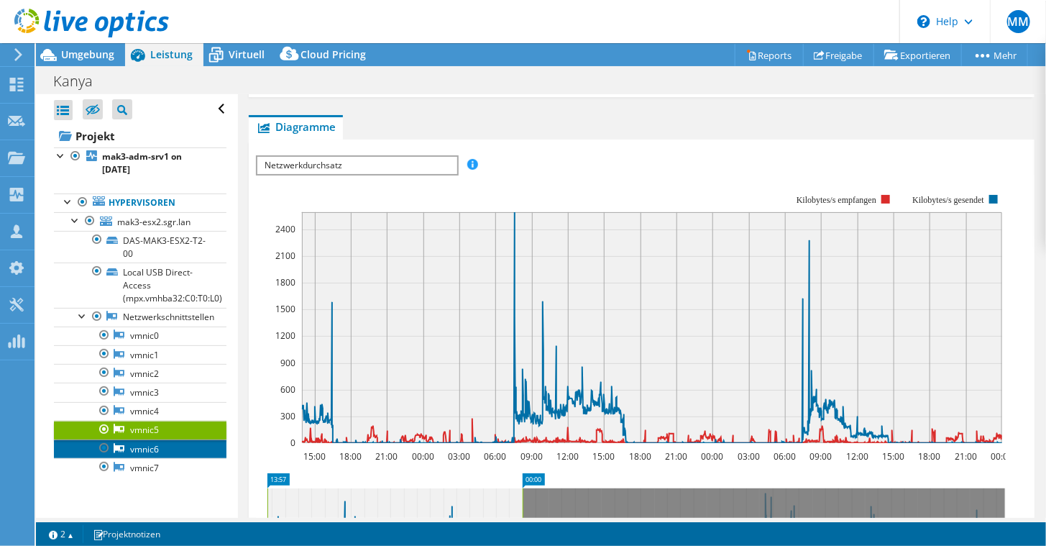
click at [150, 442] on link "vmnic6" at bounding box center [140, 448] width 173 height 19
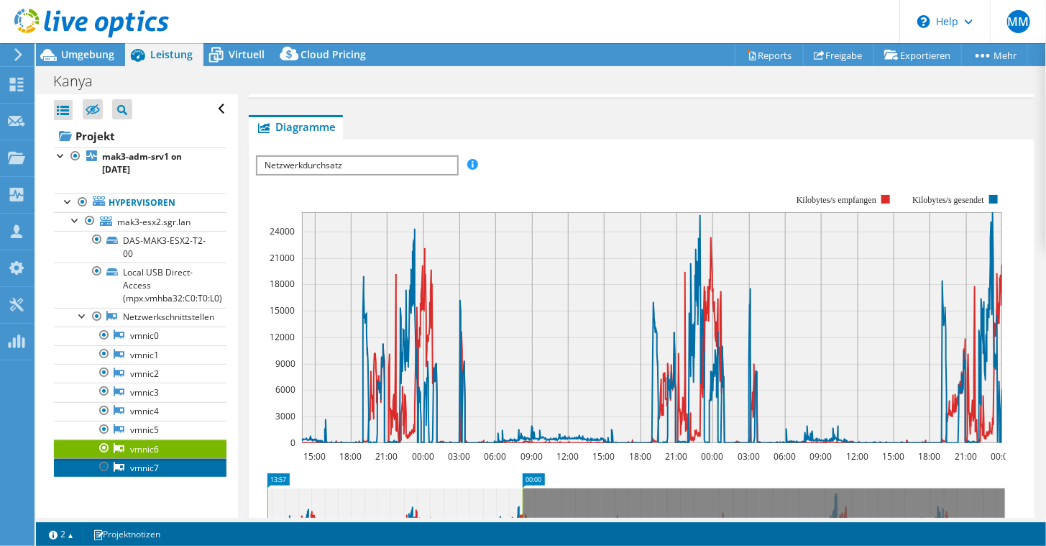
click at [151, 459] on link "vmnic7" at bounding box center [140, 467] width 173 height 19
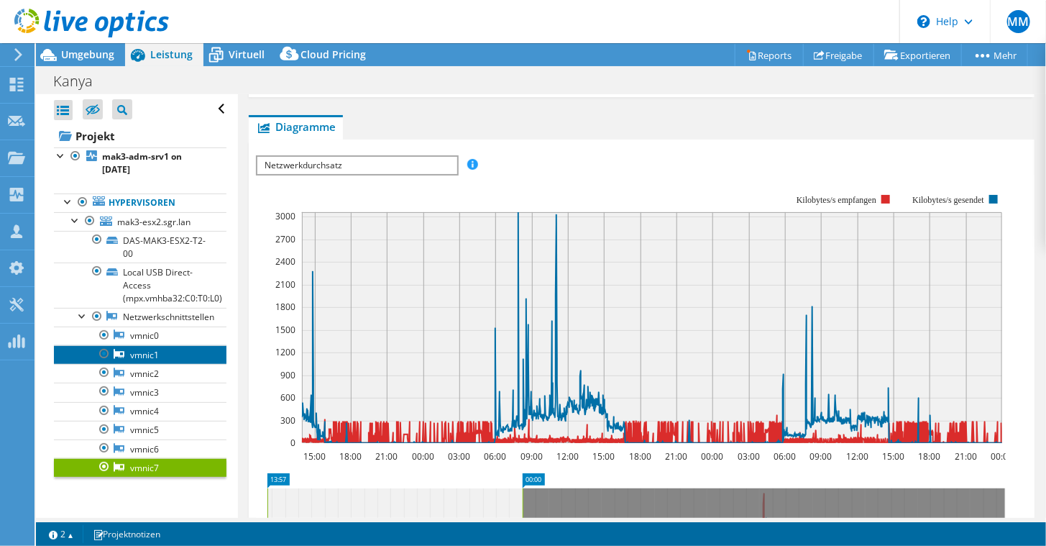
click at [159, 350] on link "vmnic1" at bounding box center [140, 354] width 173 height 19
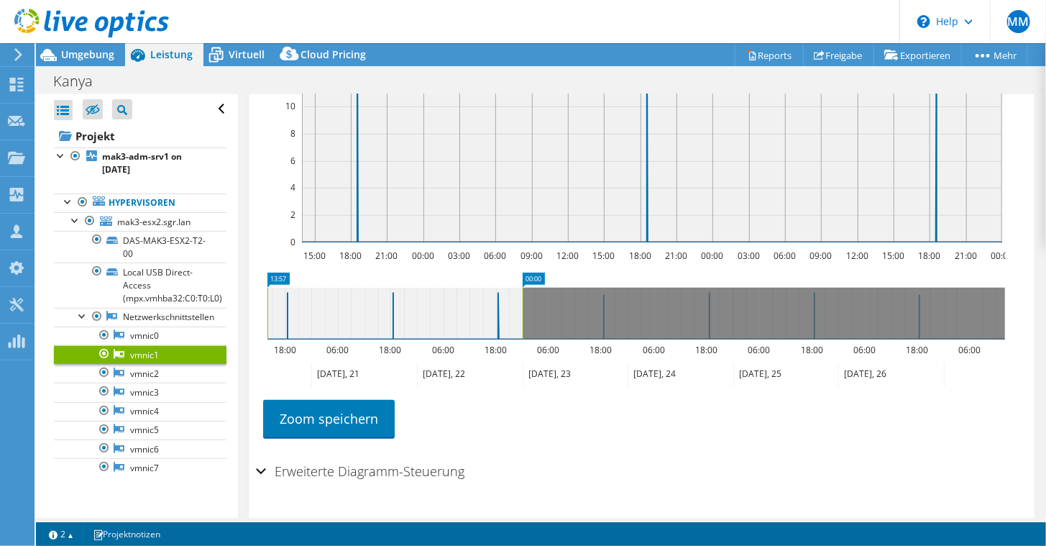
scroll to position [296, 0]
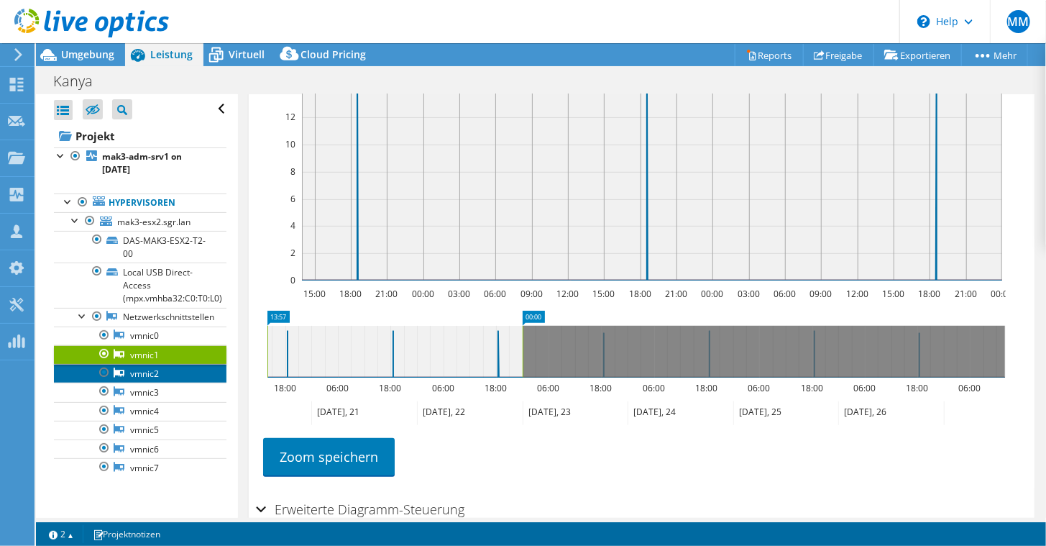
click at [156, 369] on link "vmnic2" at bounding box center [140, 373] width 173 height 19
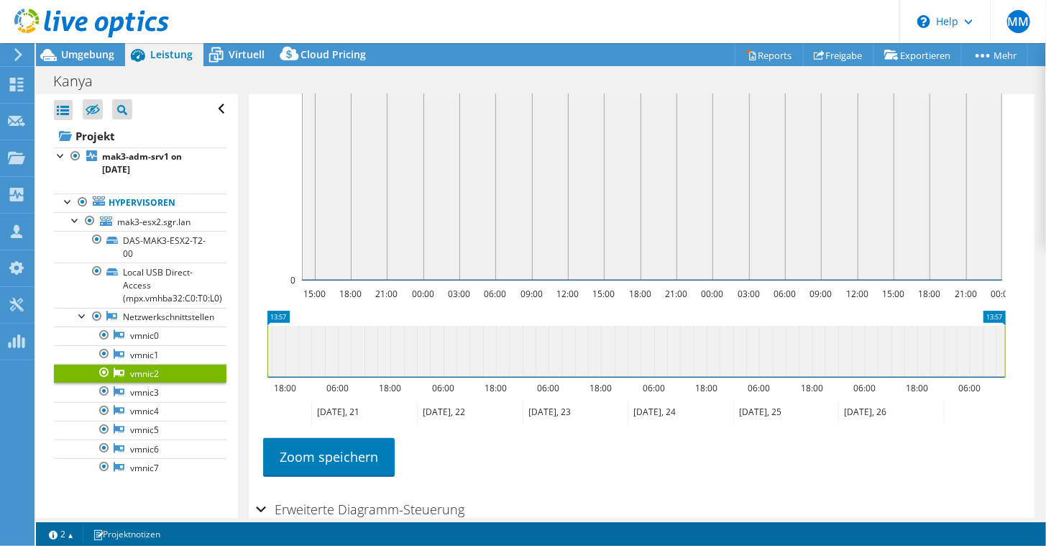
drag, startPoint x: 524, startPoint y: 342, endPoint x: 1049, endPoint y: 399, distance: 528.1
click at [1046, 399] on html "MM Vertriebspartner Martin Maisner [EMAIL_ADDRESS][PERSON_NAME][MEDICAL_DATA][D…" at bounding box center [523, 273] width 1046 height 546
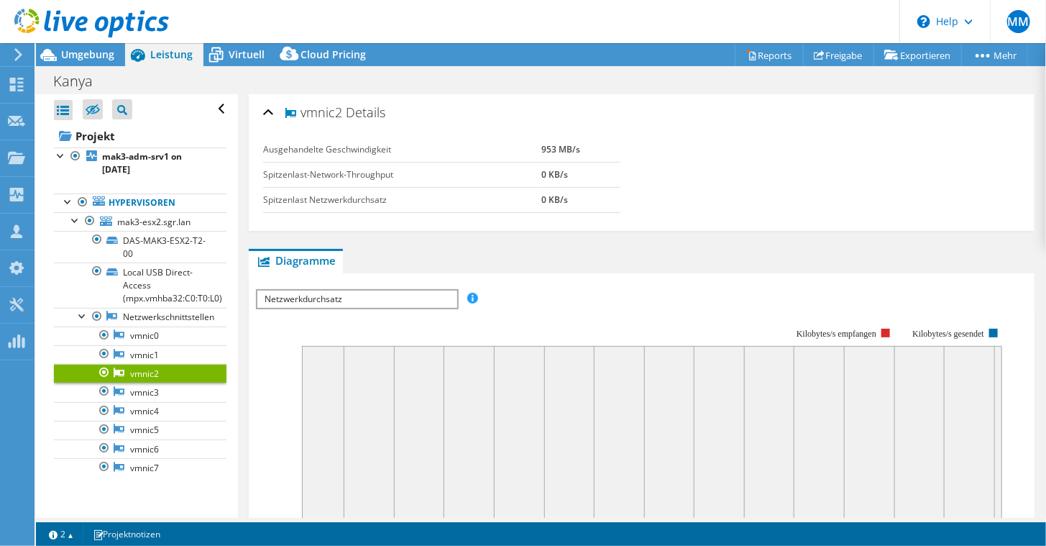
click at [407, 294] on span "Netzwerkdurchsatz" at bounding box center [356, 299] width 199 height 17
click at [198, 313] on link "Netzwerkschnittstellen" at bounding box center [140, 317] width 173 height 19
click at [81, 311] on div at bounding box center [83, 315] width 14 height 14
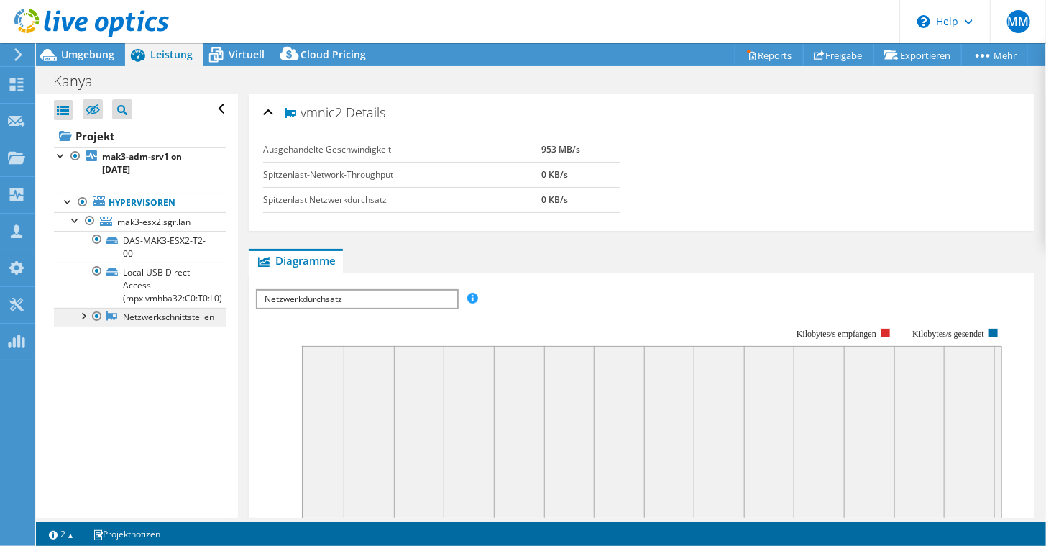
click at [168, 318] on link "Netzwerkschnittstellen" at bounding box center [140, 317] width 173 height 19
click at [78, 49] on span "Umgebung" at bounding box center [87, 54] width 53 height 14
